Goal: Transaction & Acquisition: Purchase product/service

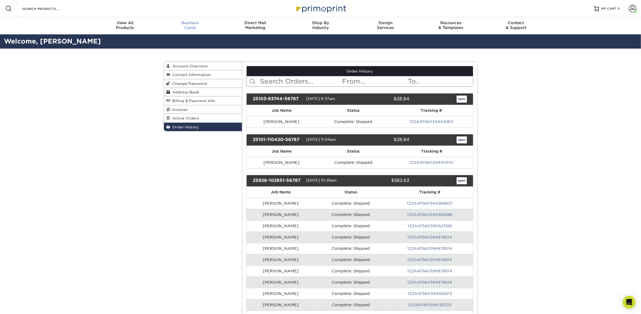
scroll to position [0, 0]
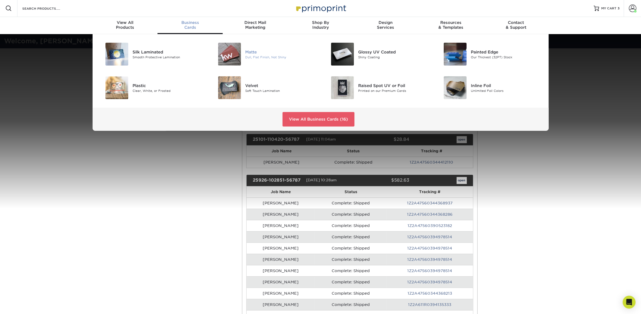
click at [235, 59] on img at bounding box center [229, 54] width 23 height 23
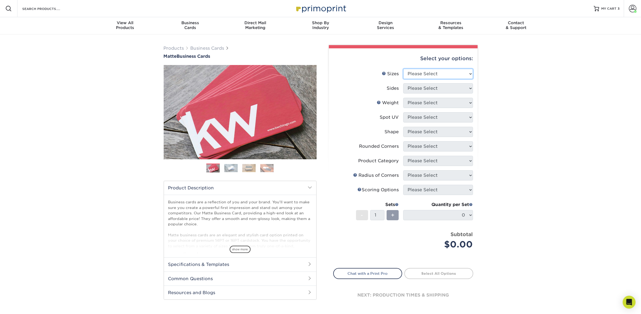
click at [419, 71] on select "Please Select 1.5" x 3.5" - Mini 1.75" x 3.5" - Mini 2" x 2" - Square 2" x 3" -…" at bounding box center [438, 74] width 70 height 10
select select "2.00x3.50"
click at [403, 69] on select "Please Select 1.5" x 3.5" - Mini 1.75" x 3.5" - Mini 2" x 2" - Square 2" x 3" -…" at bounding box center [438, 74] width 70 height 10
click at [429, 89] on select "Please Select Print Both Sides Print Front Only" at bounding box center [438, 88] width 70 height 10
select select "13abbda7-1d64-4f25-8bb2-c179b224825d"
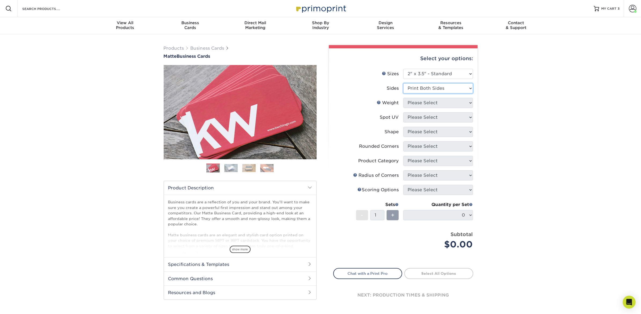
click at [403, 83] on select "Please Select Print Both Sides Print Front Only" at bounding box center [438, 88] width 70 height 10
click at [428, 102] on select "Please Select 16PT 14PT" at bounding box center [438, 103] width 70 height 10
select select "16PT"
click at [403, 98] on select "Please Select 16PT 14PT" at bounding box center [438, 103] width 70 height 10
click at [428, 117] on select "Please Select No Spot UV Front and Back (Both Sides) Front Only Back Only" at bounding box center [438, 117] width 70 height 10
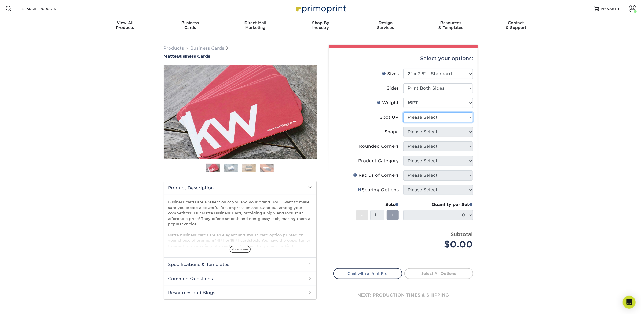
select select "3"
click at [403, 112] on select "Please Select No Spot UV Front and Back (Both Sides) Front Only Back Only" at bounding box center [438, 117] width 70 height 10
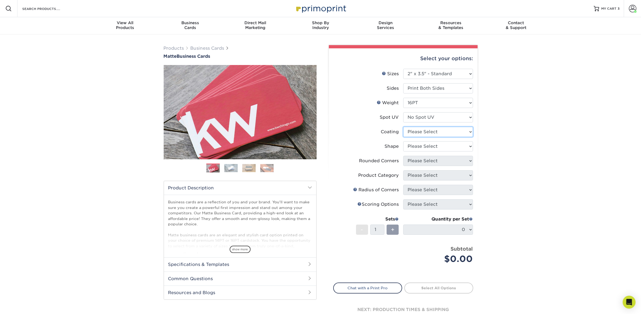
click at [434, 132] on select at bounding box center [438, 132] width 70 height 10
select select "121bb7b5-3b4d-429f-bd8d-bbf80e953313"
click at [403, 127] on select at bounding box center [438, 132] width 70 height 10
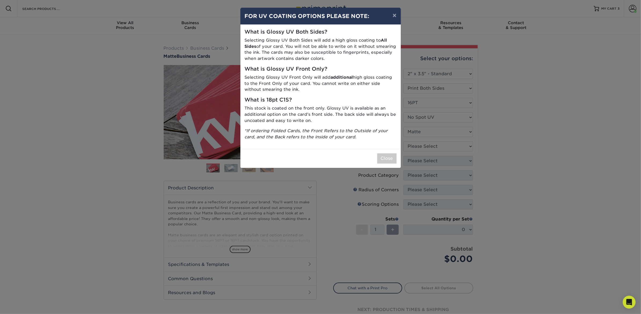
drag, startPoint x: 436, startPoint y: 144, endPoint x: 426, endPoint y: 149, distance: 11.8
click at [436, 144] on div "× FOR UV COATING OPTIONS PLEASE NOTE: What is Glossy UV Both Sides? Selecting G…" at bounding box center [320, 157] width 641 height 314
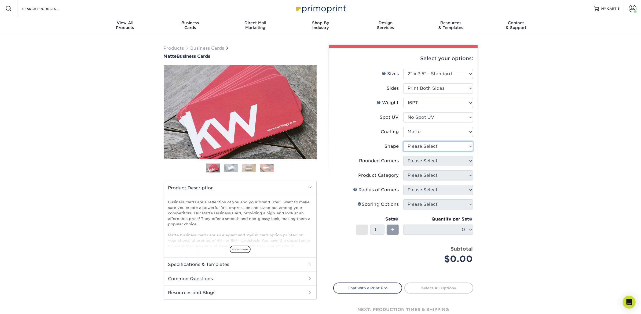
click at [421, 145] on select "Please Select Standard Oval" at bounding box center [438, 146] width 70 height 10
select select "standard"
click at [403, 141] on select "Please Select Standard Oval" at bounding box center [438, 146] width 70 height 10
click at [423, 162] on select "Please Select Yes - Round 2 Corners Yes - Round 4 Corners No" at bounding box center [438, 161] width 70 height 10
select select "0"
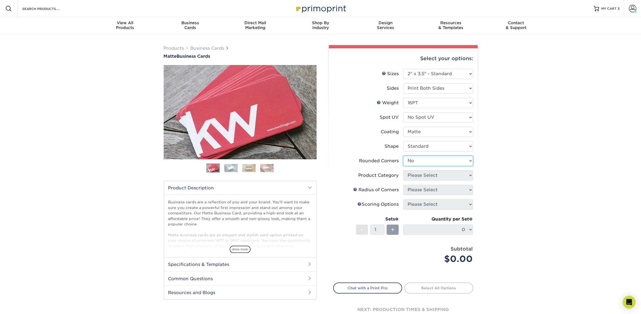
click at [403, 156] on select "Please Select Yes - Round 2 Corners Yes - Round 4 Corners No" at bounding box center [438, 161] width 70 height 10
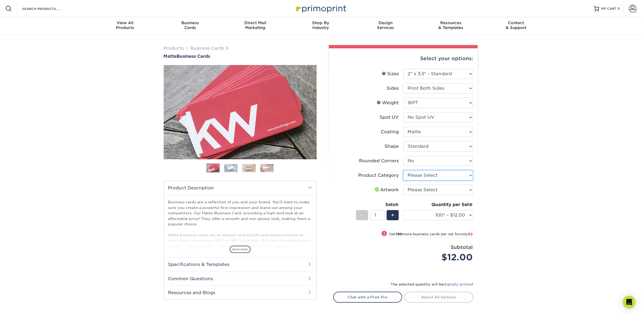
click at [430, 178] on select "Please Select Business Cards" at bounding box center [438, 175] width 70 height 10
select select "3b5148f1-0588-4f88-a218-97bcfdce65c1"
click at [403, 170] on select "Please Select Business Cards" at bounding box center [438, 175] width 70 height 10
click at [432, 192] on select "Please Select I will upload files I need a design - $100" at bounding box center [438, 190] width 70 height 10
select select "upload"
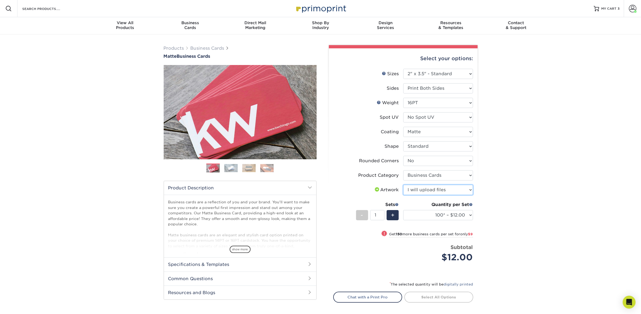
click at [403, 185] on select "Please Select I will upload files I need a design - $100" at bounding box center [438, 190] width 70 height 10
click at [435, 213] on select "100* – $12.00 250* – $21.00 500 – $42.00 1000 – $53.00 2500 – $95.00 5000 – $18…" at bounding box center [438, 215] width 70 height 10
select select "250* – $21.00"
click at [403, 210] on select "100* – $12.00 250* – $21.00 500 – $42.00 1000 – $53.00 2500 – $95.00 5000 – $18…" at bounding box center [438, 215] width 70 height 10
click at [436, 295] on link "Proceed to Shipping" at bounding box center [438, 296] width 69 height 10
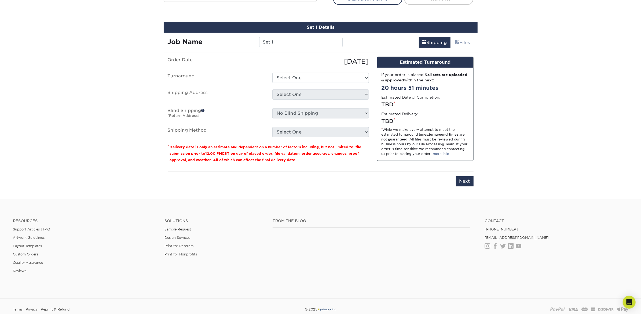
scroll to position [305, 0]
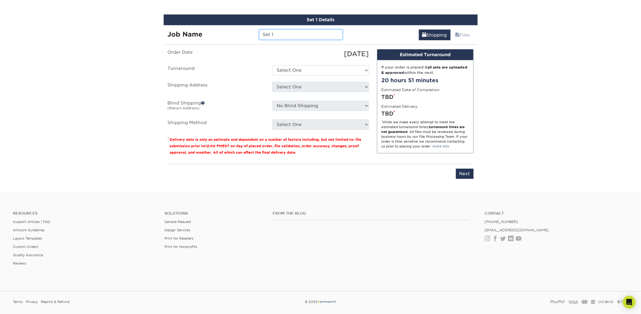
click at [300, 37] on input "Set 1" at bounding box center [300, 35] width 83 height 10
type input "S"
type input "Kelsea Sattler (use)"
click at [298, 73] on select "Select One 2-4 Business Days 2 Day Next Business Day" at bounding box center [320, 70] width 97 height 10
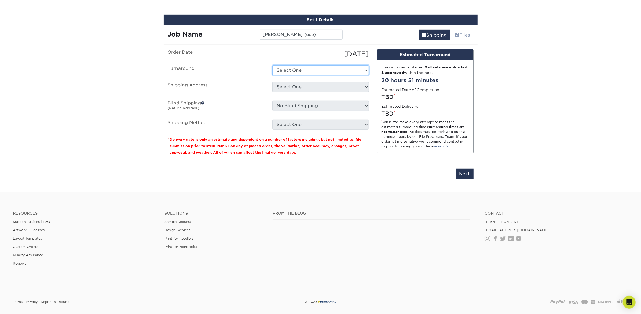
select select "23721297-b68b-4846-ba83-3171e6bd9d78"
click at [272, 65] on select "Select One 2-4 Business Days 2 Day Next Business Day" at bounding box center [320, 70] width 97 height 10
click at [298, 85] on select "Select One Atlanta Office Bingham Farms Byron Center Dawsonville, GA Office Dun…" at bounding box center [320, 87] width 97 height 10
select select "245442"
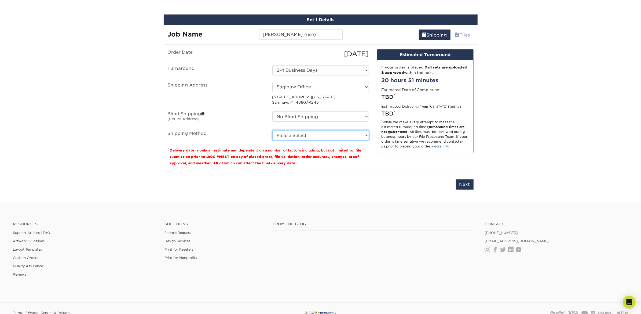
click at [312, 136] on select "Please Select Ground Shipping (+$7.84) 3 Day Shipping Service (+$18.70) 2 Day A…" at bounding box center [320, 135] width 97 height 10
select select "03"
click at [272, 130] on select "Please Select Ground Shipping (+$7.84) 3 Day Shipping Service (+$18.70) 2 Day A…" at bounding box center [320, 135] width 97 height 10
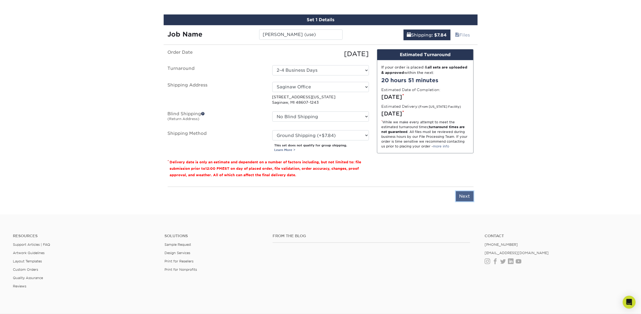
click at [465, 195] on input "Next" at bounding box center [465, 196] width 18 height 10
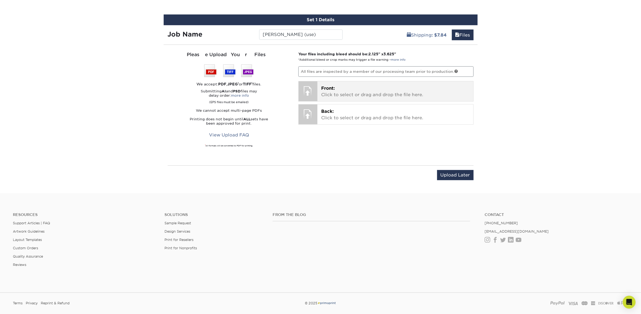
click at [373, 95] on p "Front: Click to select or drag and drop the file here." at bounding box center [395, 91] width 148 height 13
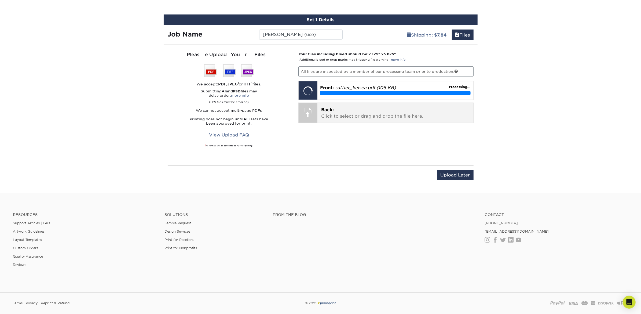
click at [322, 107] on span "Back:" at bounding box center [327, 109] width 13 height 5
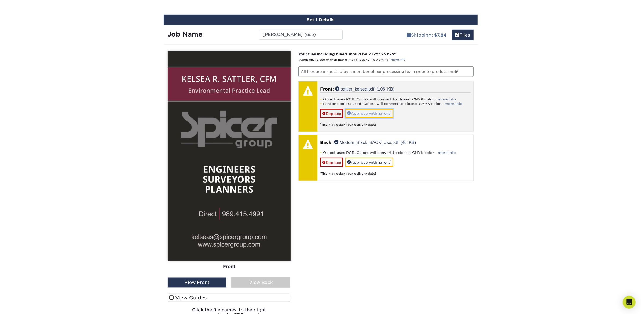
click at [367, 112] on link "Approve with Errors *" at bounding box center [369, 113] width 48 height 9
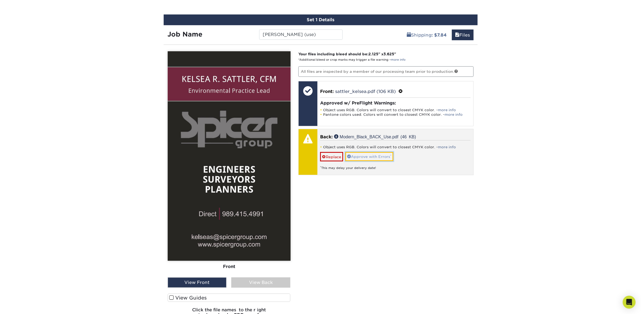
click at [362, 155] on link "Approve with Errors *" at bounding box center [369, 156] width 48 height 9
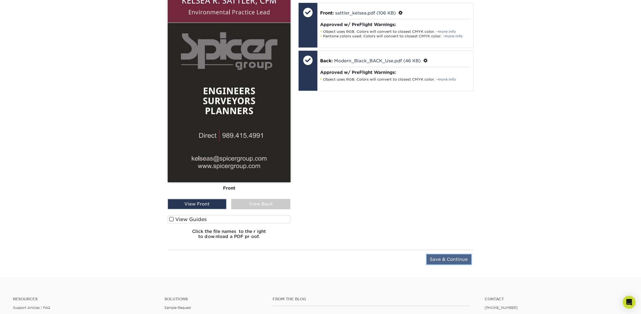
click at [442, 255] on input "Save & Continue" at bounding box center [449, 259] width 45 height 10
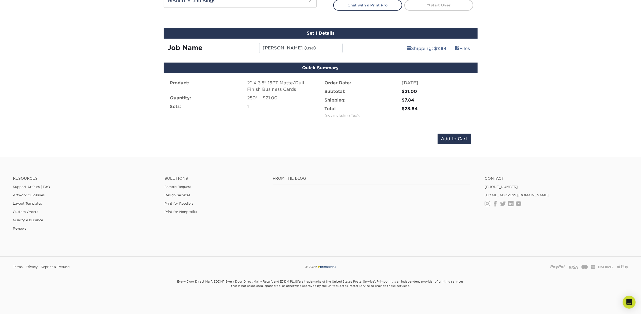
scroll to position [291, 0]
click at [461, 139] on input "Add to Cart" at bounding box center [455, 139] width 34 height 10
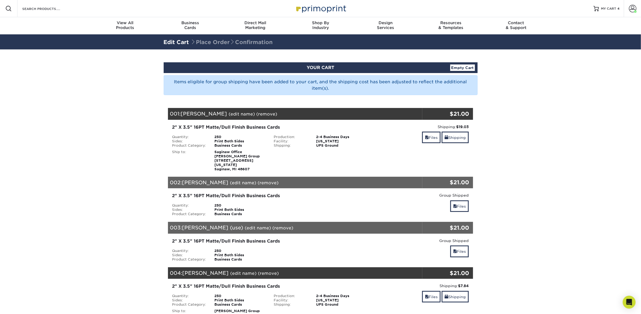
click at [419, 136] on div "Files Shipping" at bounding box center [422, 138] width 94 height 13
click at [429, 137] on link "Files" at bounding box center [431, 138] width 19 height 12
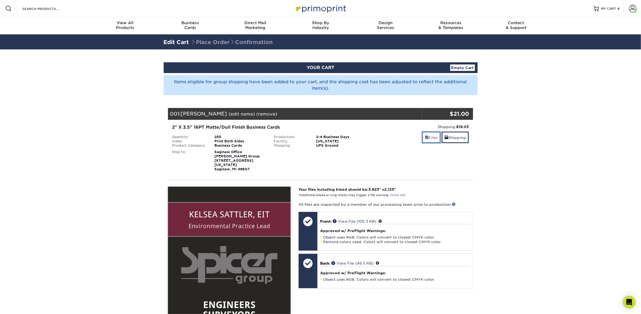
click at [425, 136] on span at bounding box center [427, 137] width 4 height 4
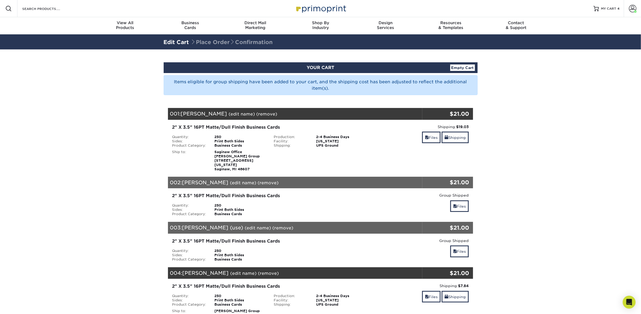
click at [257, 114] on link "(remove)" at bounding box center [267, 113] width 21 height 5
click at [363, 114] on link "Yes" at bounding box center [367, 113] width 8 height 5
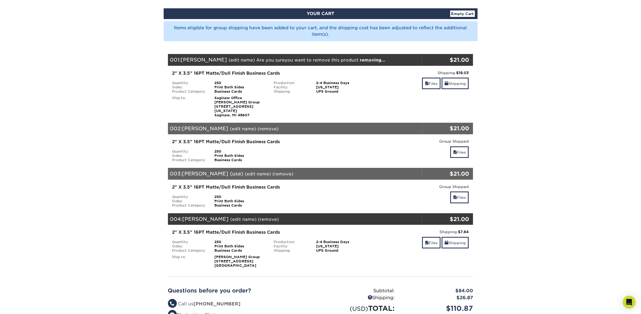
scroll to position [61, 0]
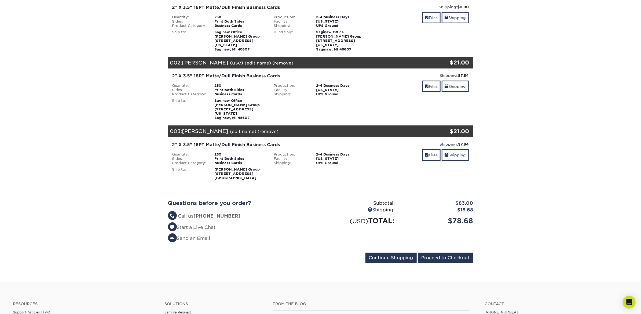
scroll to position [120, 0]
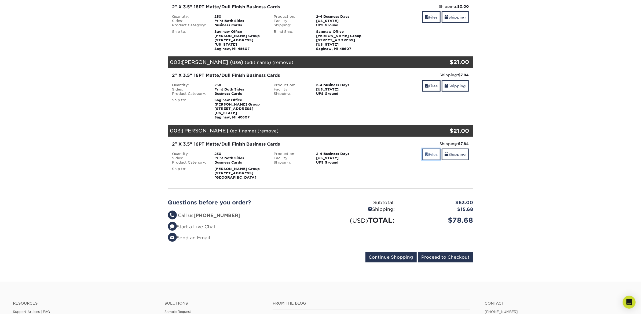
click at [433, 148] on link "Files" at bounding box center [431, 154] width 19 height 12
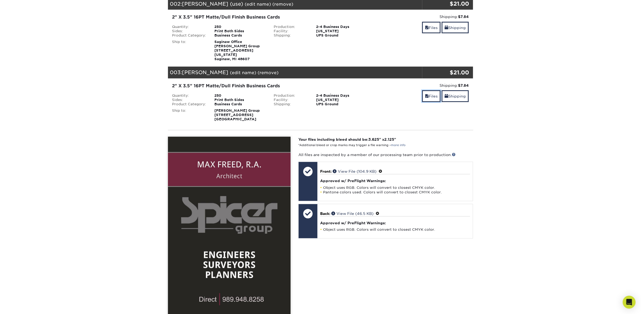
scroll to position [177, 0]
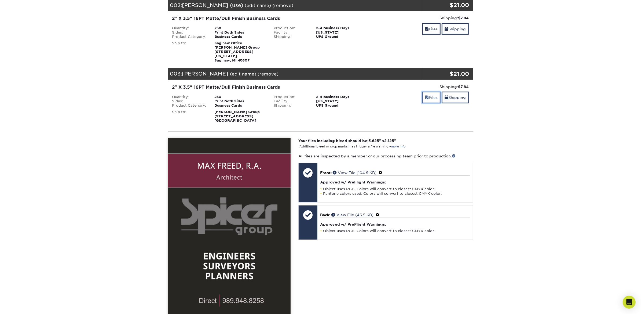
click at [433, 92] on link "Files" at bounding box center [431, 98] width 19 height 12
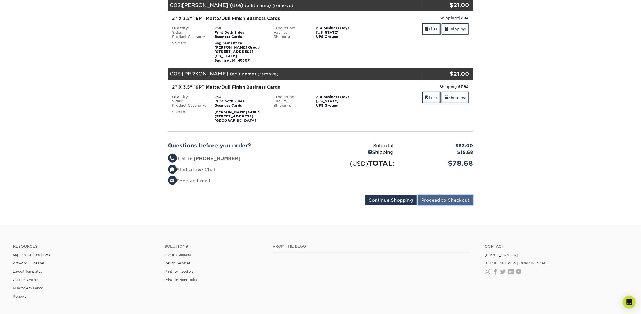
click at [444, 195] on input "Proceed to Checkout" at bounding box center [445, 200] width 55 height 10
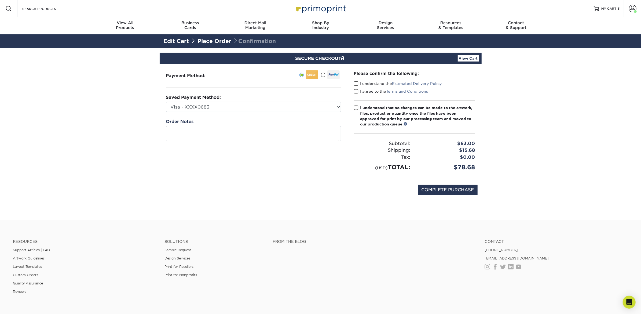
click at [353, 82] on div "Please confirm the following: I understand the Estimated Delivery Policy I agre…" at bounding box center [415, 121] width 134 height 114
click at [355, 83] on span at bounding box center [356, 83] width 5 height 5
click at [0, 0] on input "I understand the Estimated Delivery Policy" at bounding box center [0, 0] width 0 height 0
click at [356, 90] on span at bounding box center [356, 91] width 5 height 5
click at [0, 0] on input "I agree to the Terms and Conditions" at bounding box center [0, 0] width 0 height 0
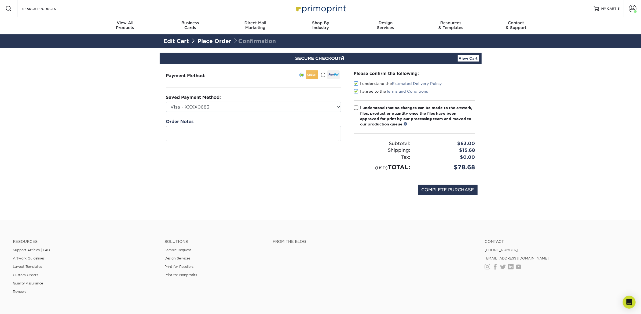
click at [356, 108] on span at bounding box center [356, 107] width 5 height 5
click at [0, 0] on input "I understand that no changes can be made to the artwork, files, product or quan…" at bounding box center [0, 0] width 0 height 0
click at [452, 188] on input "COMPLETE PURCHASE" at bounding box center [448, 190] width 60 height 10
type input "PROCESSING, PLEASE WAIT..."
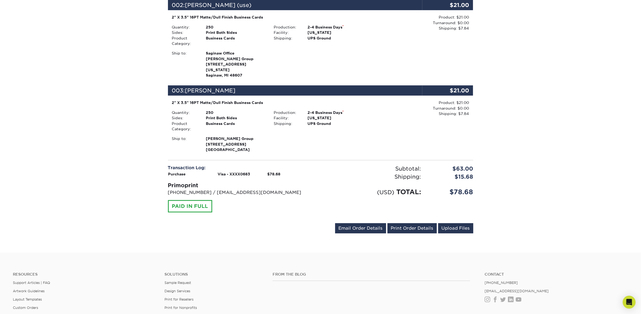
scroll to position [236, 0]
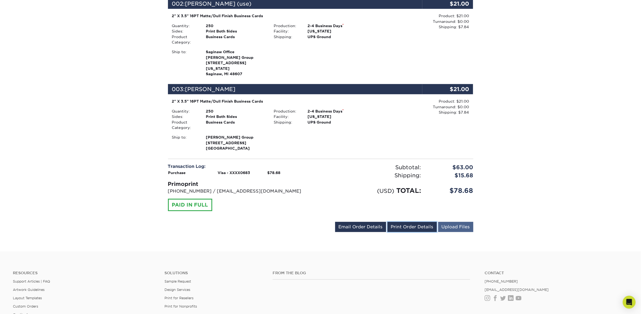
drag, startPoint x: 403, startPoint y: 214, endPoint x: 450, endPoint y: 217, distance: 46.5
click at [403, 222] on link "Print Order Details" at bounding box center [412, 227] width 49 height 10
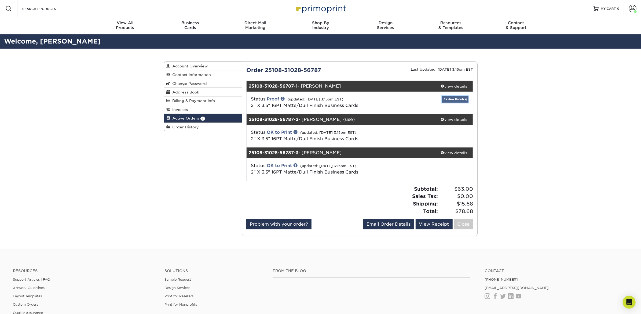
click at [459, 98] on link "Review Proof(s)" at bounding box center [455, 99] width 26 height 7
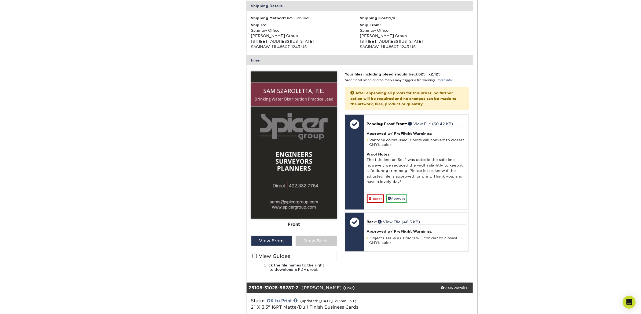
scroll to position [166, 0]
click at [298, 244] on div "View Back" at bounding box center [316, 241] width 41 height 10
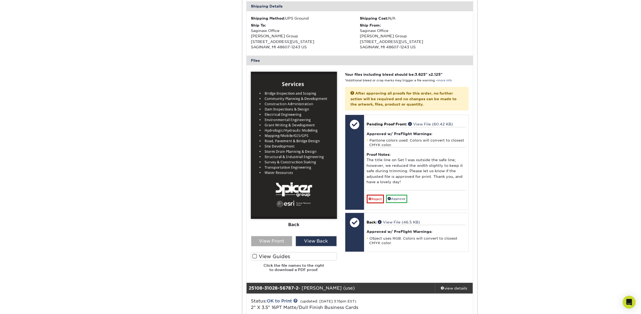
click at [278, 241] on div "View Front" at bounding box center [271, 241] width 41 height 10
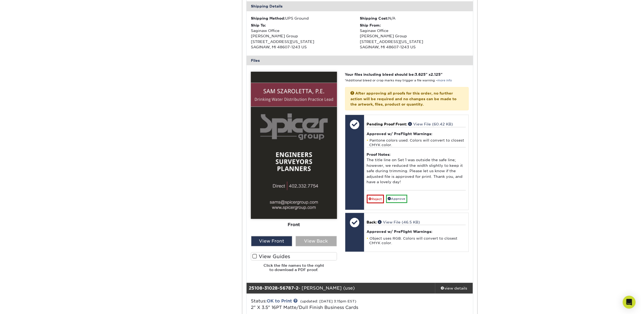
click at [307, 239] on div "View Back" at bounding box center [316, 241] width 41 height 10
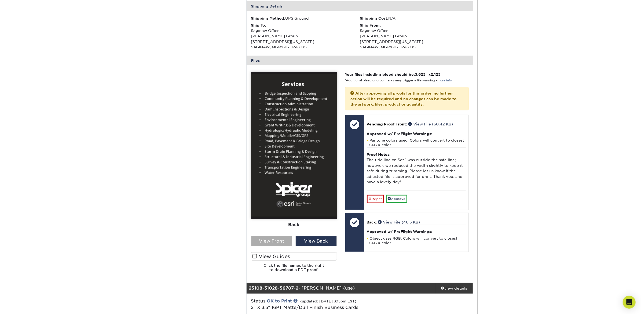
click at [287, 238] on div "View Front" at bounding box center [271, 241] width 41 height 10
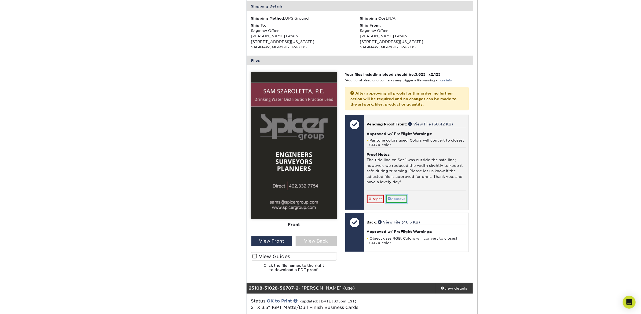
click at [395, 200] on link "Approve" at bounding box center [396, 199] width 21 height 8
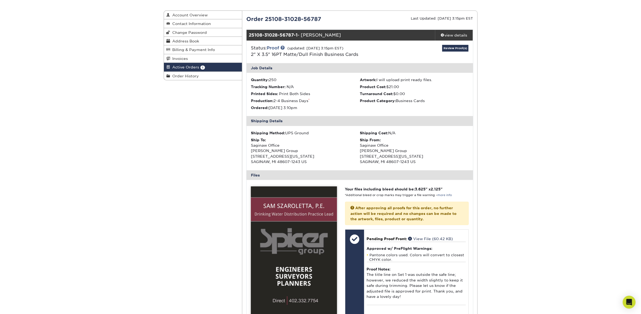
scroll to position [51, 0]
click at [452, 35] on div "view details" at bounding box center [454, 35] width 38 height 5
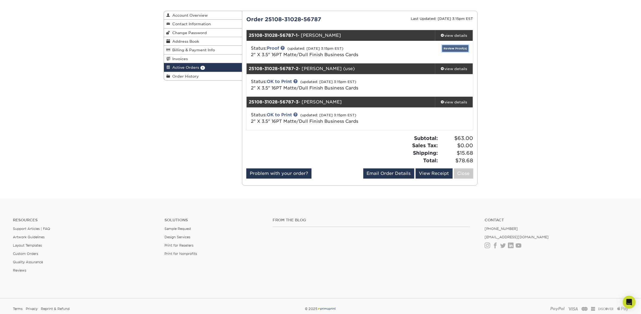
click at [451, 49] on link "Review Proof(s)" at bounding box center [455, 48] width 26 height 7
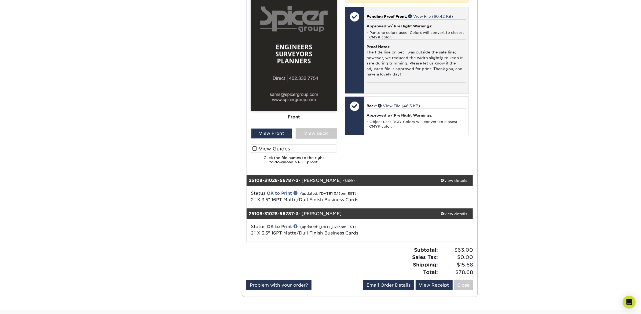
scroll to position [275, 0]
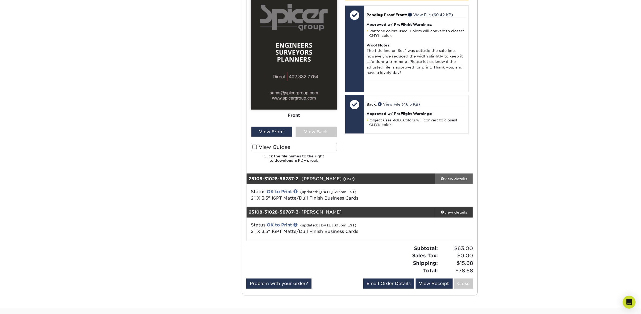
click at [457, 181] on div "view details" at bounding box center [454, 178] width 38 height 5
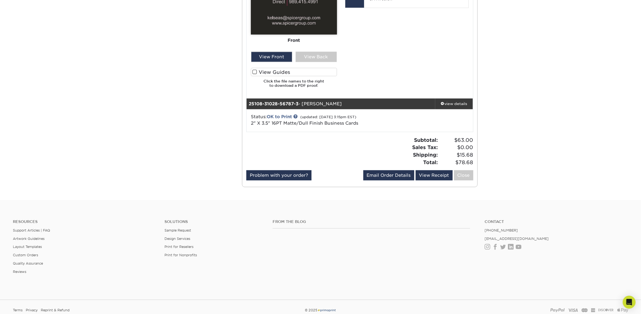
scroll to position [761, 0]
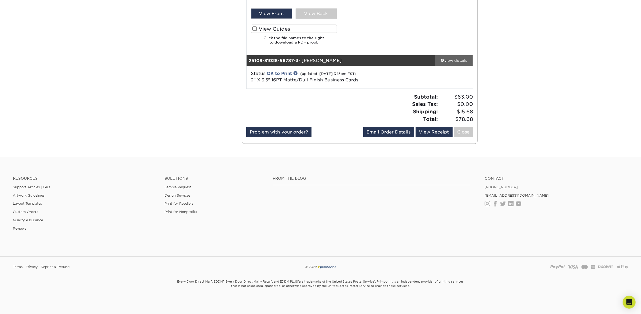
click at [452, 59] on div "view details" at bounding box center [454, 60] width 38 height 5
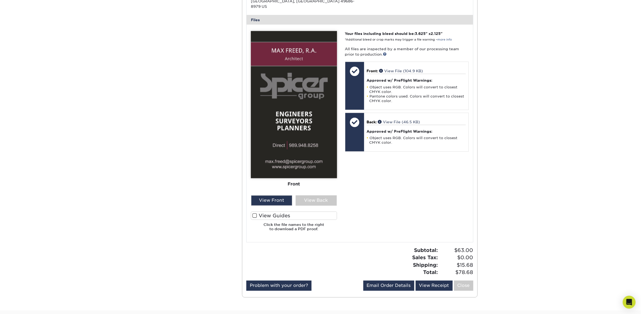
scroll to position [942, 0]
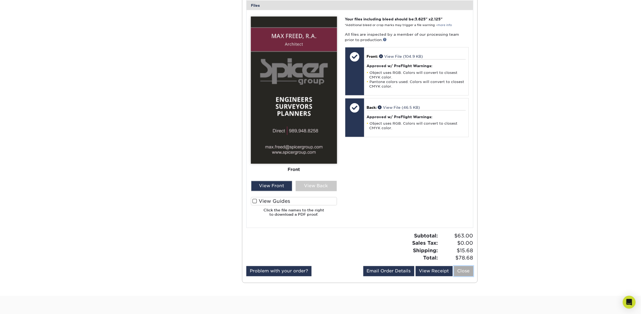
click at [459, 270] on link "Close" at bounding box center [463, 271] width 19 height 10
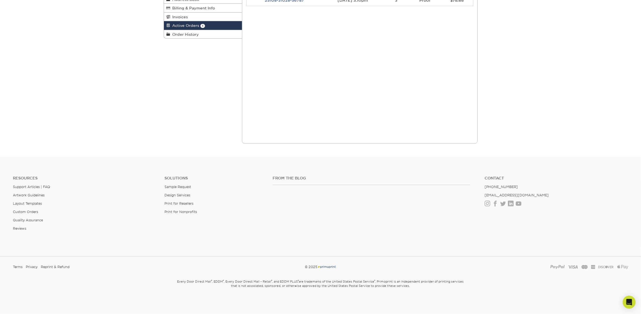
scroll to position [0, 0]
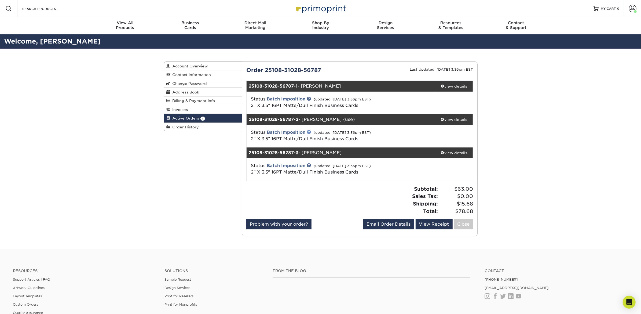
click at [311, 132] on link at bounding box center [309, 132] width 4 height 4
